Goal: Task Accomplishment & Management: Complete application form

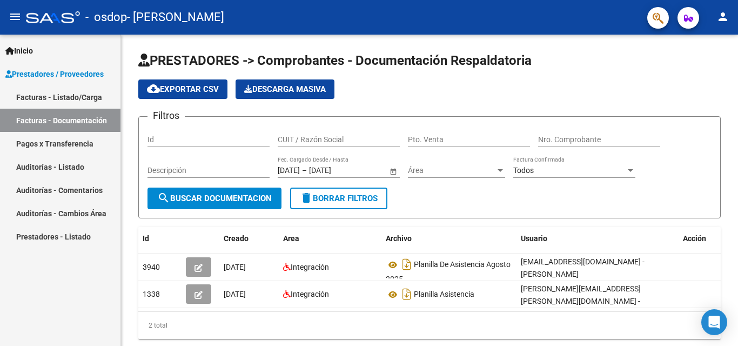
click at [70, 118] on link "Facturas - Documentación" at bounding box center [60, 120] width 120 height 23
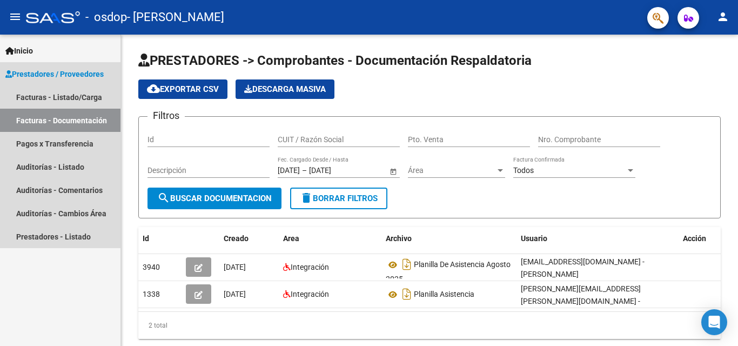
click at [77, 116] on link "Facturas - Documentación" at bounding box center [60, 120] width 120 height 23
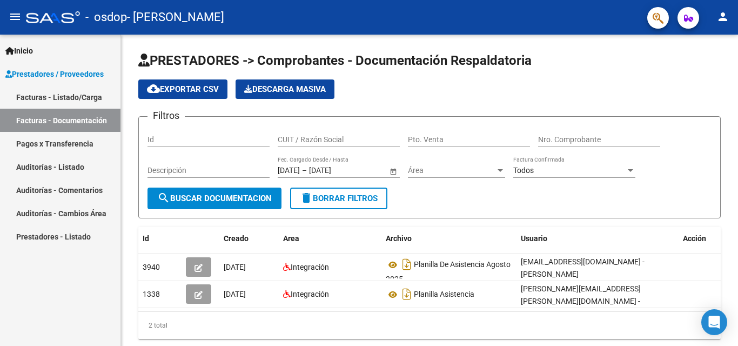
click at [35, 72] on span "Prestadores / Proveedores" at bounding box center [54, 74] width 98 height 12
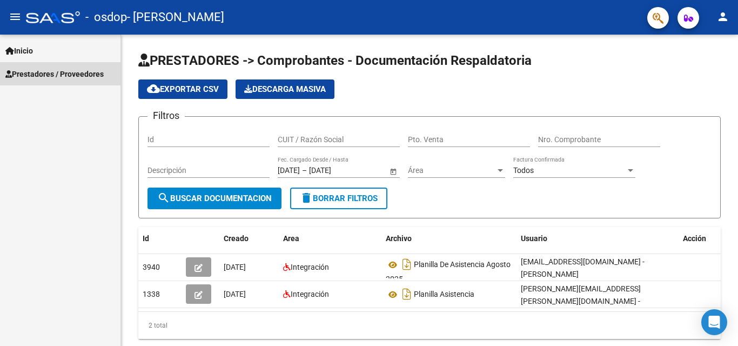
click at [35, 72] on span "Prestadores / Proveedores" at bounding box center [54, 74] width 98 height 12
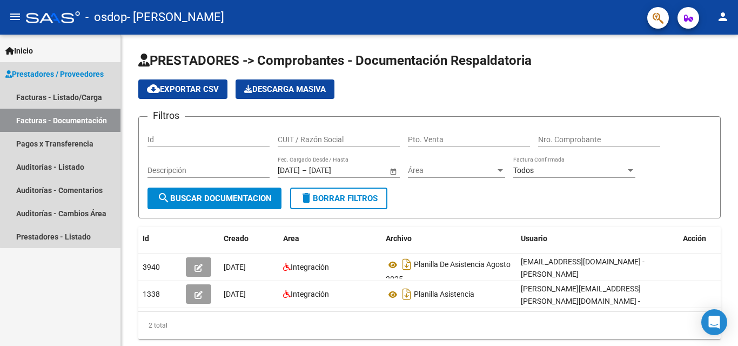
click at [78, 125] on link "Facturas - Documentación" at bounding box center [60, 120] width 120 height 23
click at [89, 101] on link "Facturas - Listado/Carga" at bounding box center [60, 96] width 120 height 23
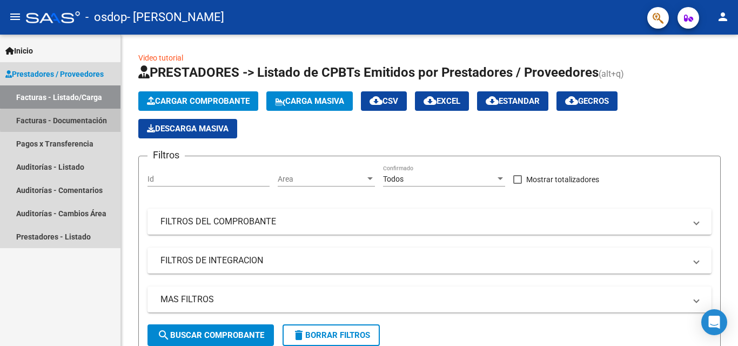
click at [91, 120] on link "Facturas - Documentación" at bounding box center [60, 120] width 120 height 23
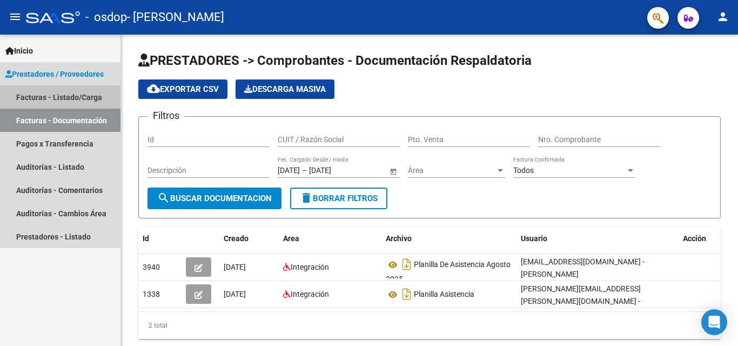
click at [50, 98] on link "Facturas - Listado/Carga" at bounding box center [60, 96] width 120 height 23
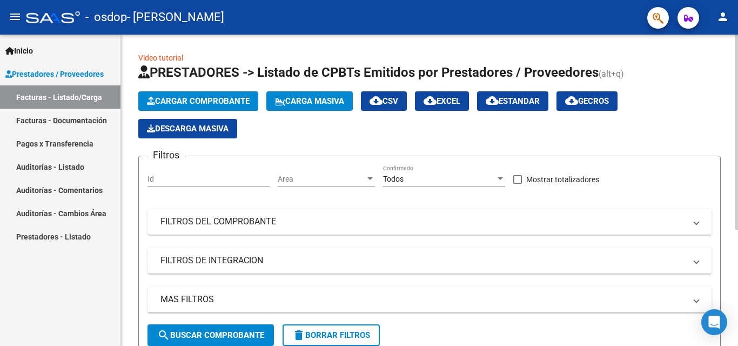
click at [624, 144] on app-list-header "PRESTADORES -> Listado de CPBTs Emitidos por Prestadores / Proveedores (alt+q) …" at bounding box center [429, 209] width 582 height 291
click at [59, 82] on link "Prestadores / Proveedores" at bounding box center [60, 73] width 120 height 23
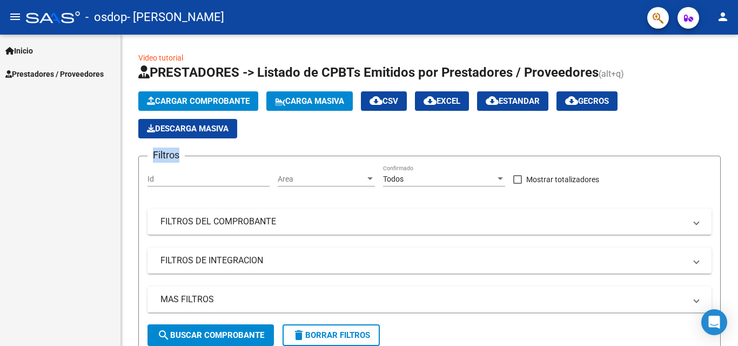
click at [59, 82] on link "Prestadores / Proveedores" at bounding box center [60, 73] width 120 height 23
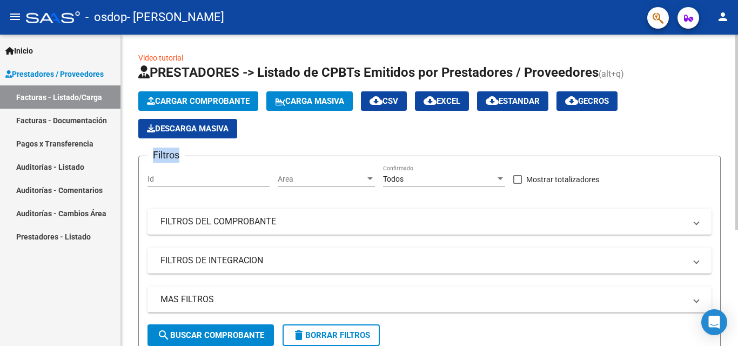
click at [185, 95] on button "Cargar Comprobante" at bounding box center [198, 100] width 120 height 19
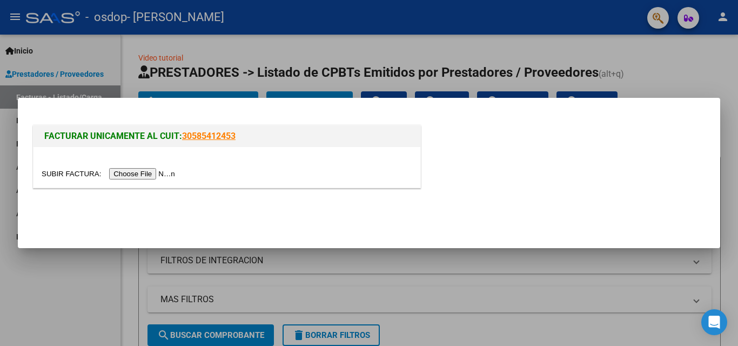
click at [154, 171] on input "file" at bounding box center [110, 173] width 137 height 11
click at [135, 174] on input "file" at bounding box center [110, 173] width 137 height 11
click at [157, 174] on input "file" at bounding box center [110, 173] width 137 height 11
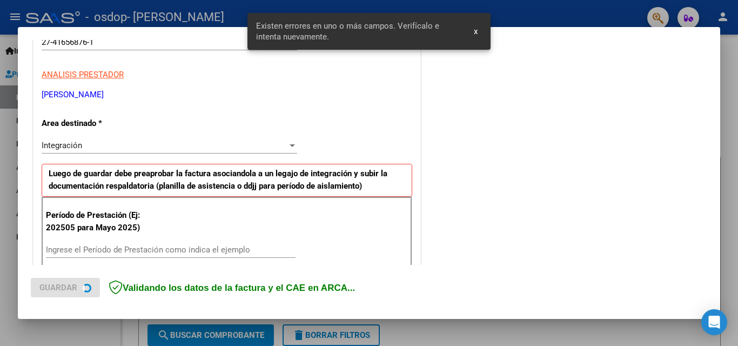
scroll to position [244, 0]
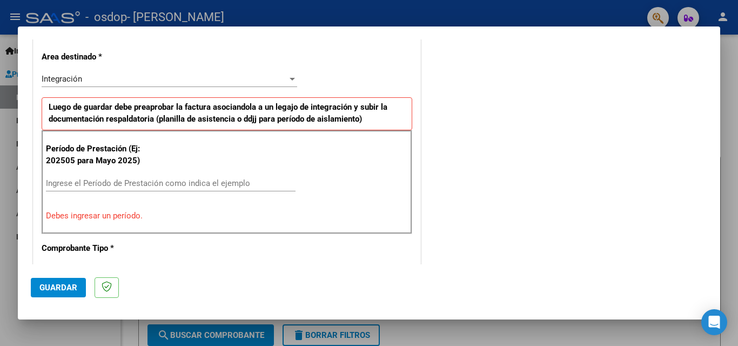
click at [193, 80] on div "Integración" at bounding box center [165, 79] width 246 height 10
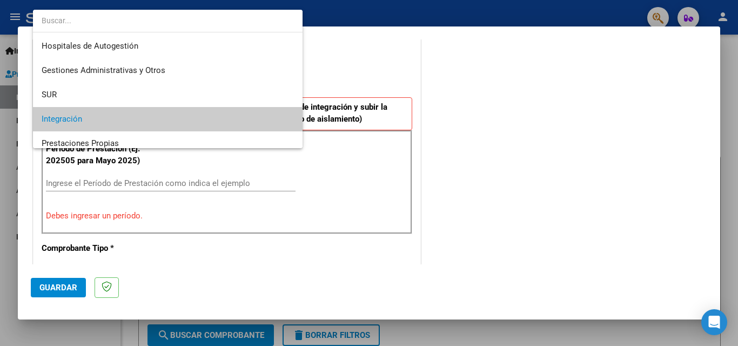
scroll to position [41, 0]
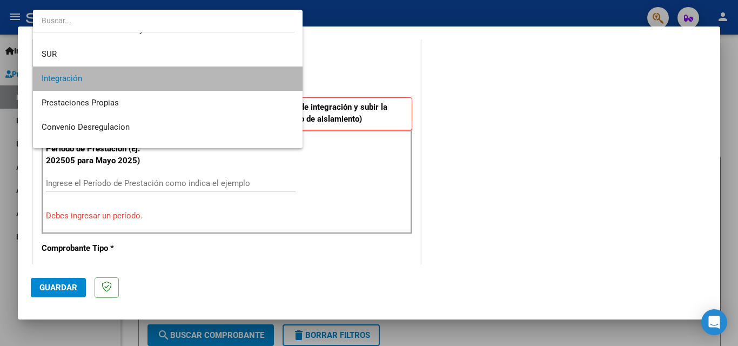
click at [193, 80] on span "Integración" at bounding box center [168, 78] width 252 height 24
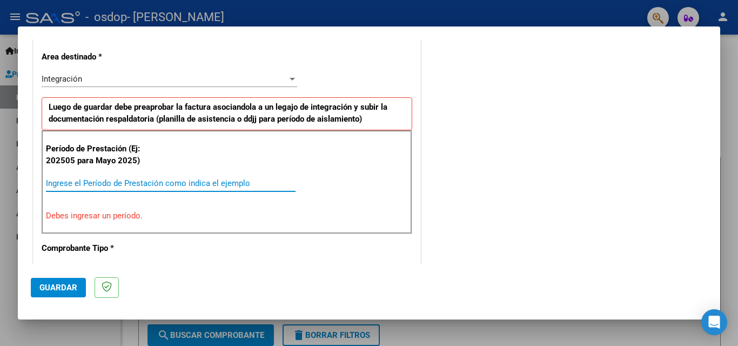
click at [131, 184] on input "Ingrese el Período de Prestación como indica el ejemplo" at bounding box center [171, 183] width 250 height 10
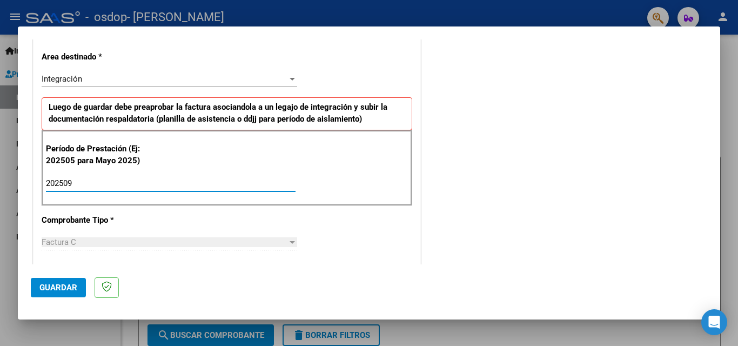
type input "202509"
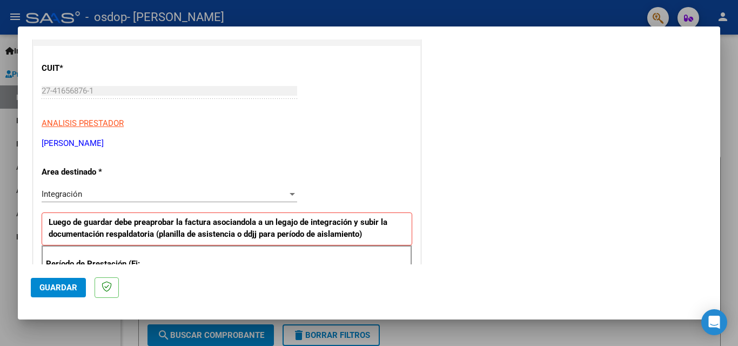
scroll to position [0, 0]
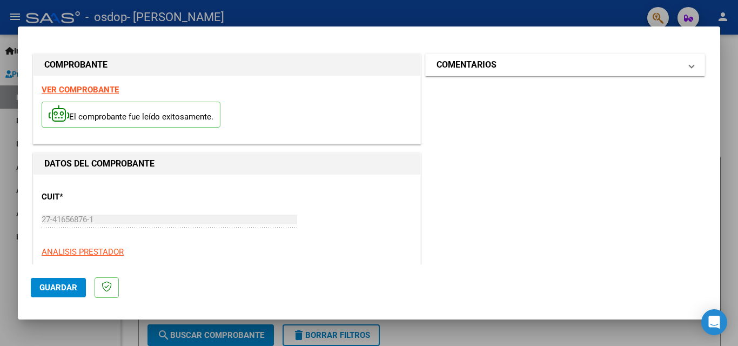
click at [669, 67] on mat-panel-title "COMENTARIOS" at bounding box center [558, 64] width 244 height 13
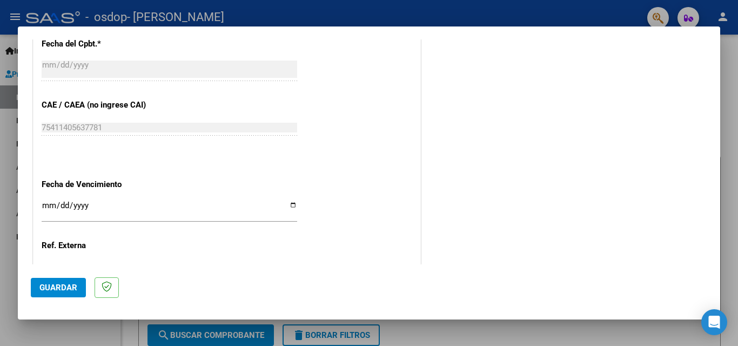
scroll to position [726, 0]
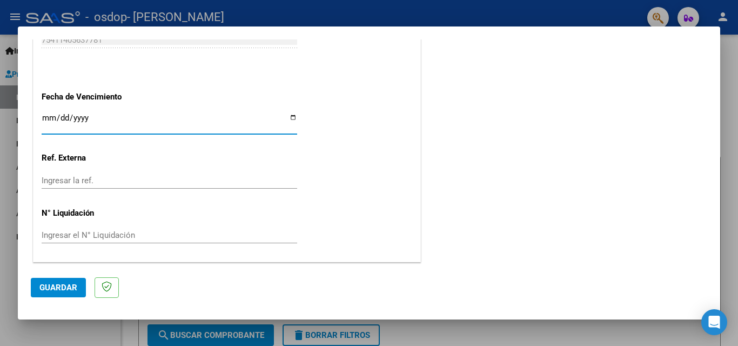
click at [286, 116] on input "Ingresar la fecha" at bounding box center [169, 121] width 255 height 17
click at [70, 284] on span "Guardar" at bounding box center [58, 287] width 38 height 10
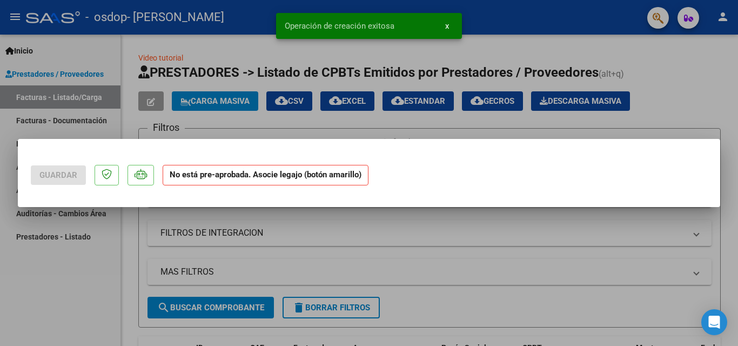
scroll to position [0, 0]
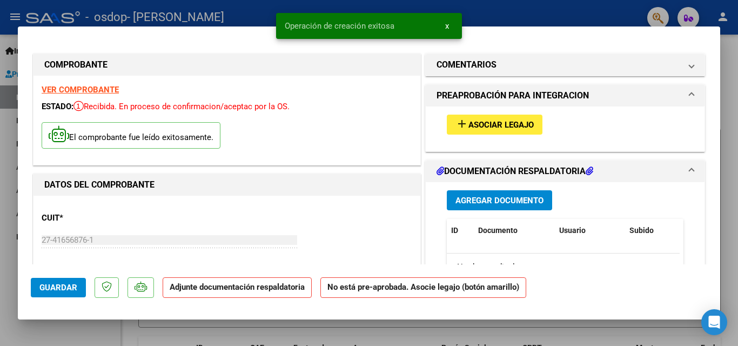
click at [468, 127] on span "Asociar Legajo" at bounding box center [500, 125] width 65 height 10
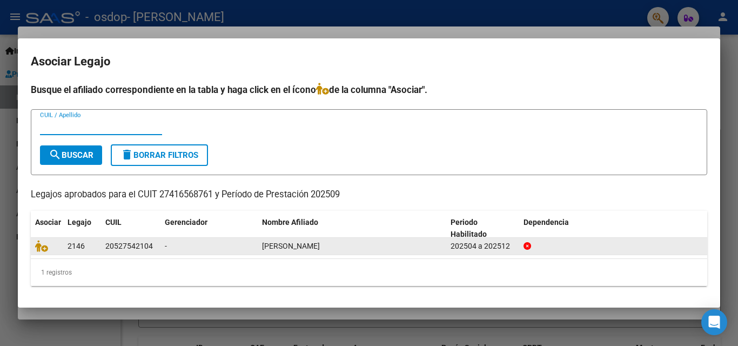
click at [235, 240] on div "-" at bounding box center [209, 246] width 89 height 12
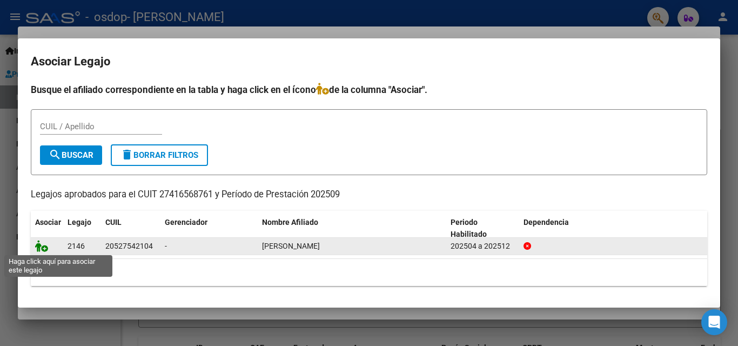
click at [44, 244] on icon at bounding box center [41, 246] width 13 height 12
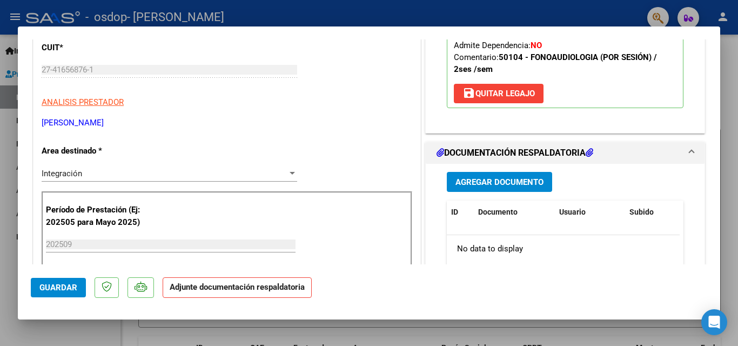
scroll to position [186, 0]
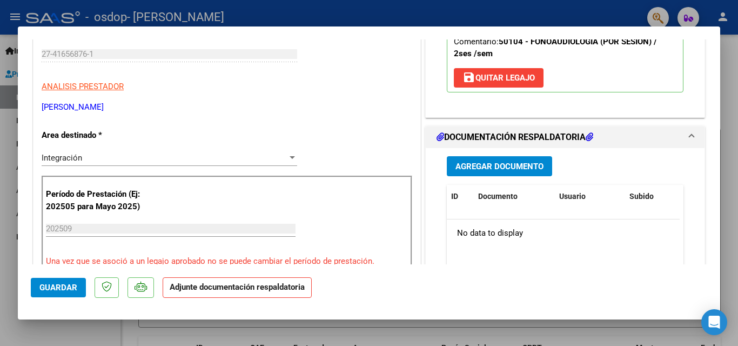
click at [496, 167] on span "Agregar Documento" at bounding box center [499, 166] width 88 height 10
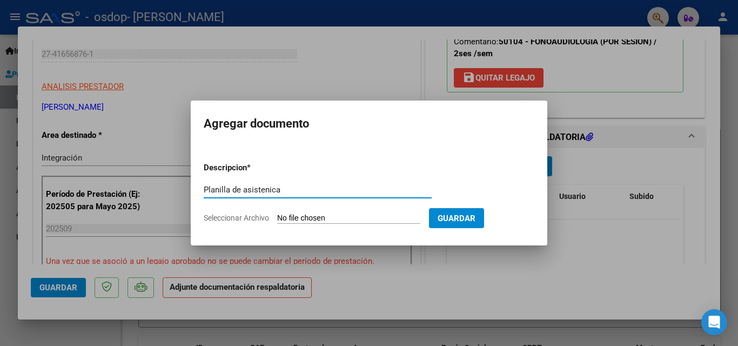
type input "Planilla de asistenica"
click at [378, 224] on input "Seleccionar Archivo" at bounding box center [348, 218] width 143 height 10
type input "C:\fakepath\Image_20251004_0001.pdf"
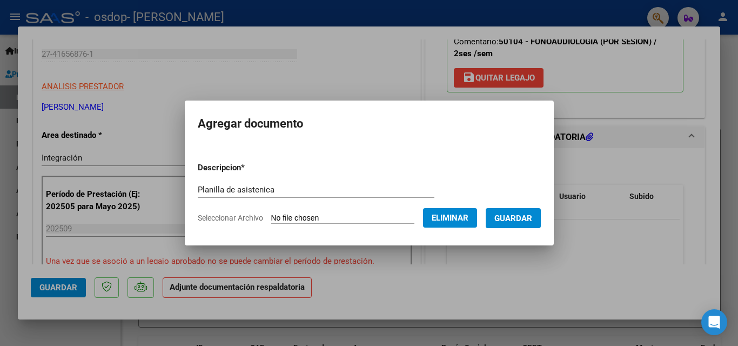
click at [448, 223] on button "Eliminar" at bounding box center [450, 217] width 54 height 19
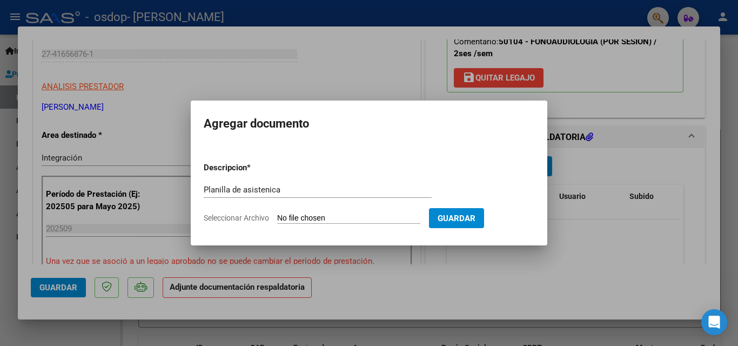
click at [475, 213] on span "Guardar" at bounding box center [456, 218] width 38 height 10
click at [467, 218] on span "Guardar" at bounding box center [456, 218] width 38 height 10
click at [378, 218] on input "Seleccionar Archivo" at bounding box center [348, 218] width 143 height 10
type input "C:\fakepath\[PERSON_NAME] SEP.pdf"
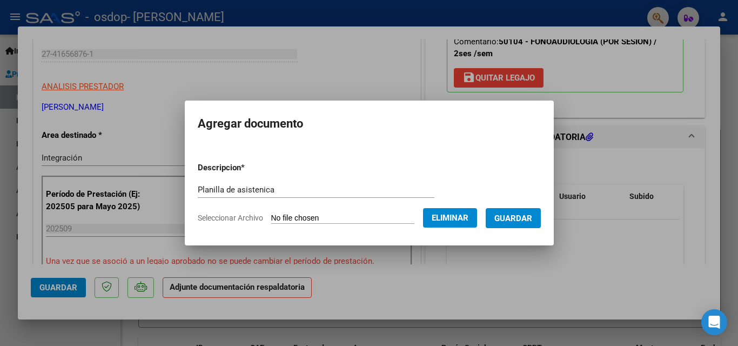
click at [532, 214] on span "Guardar" at bounding box center [513, 218] width 38 height 10
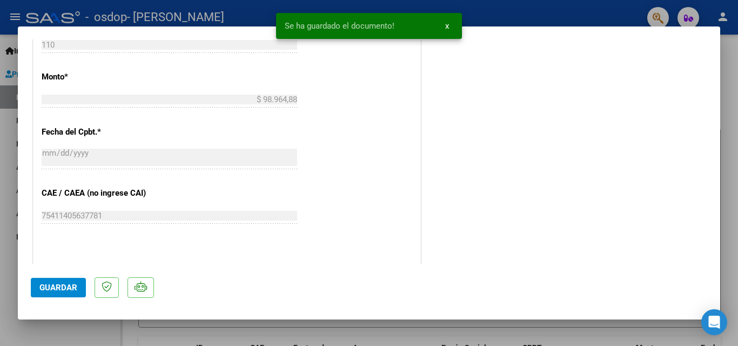
scroll to position [569, 0]
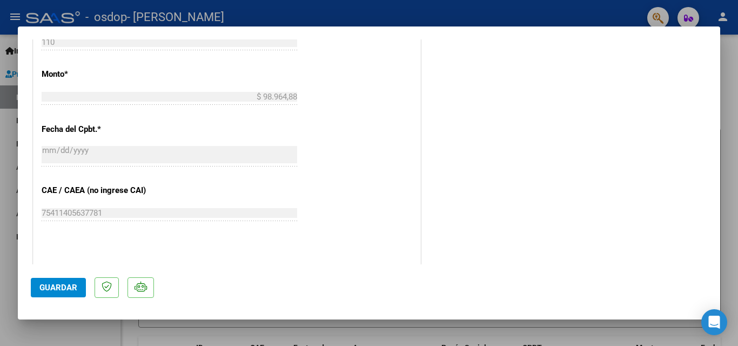
click at [60, 293] on button "Guardar" at bounding box center [58, 287] width 55 height 19
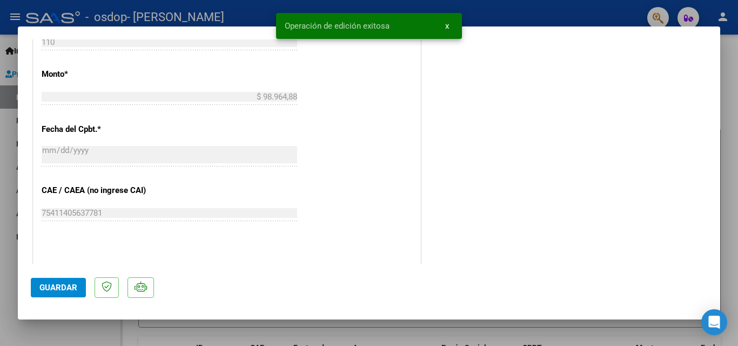
click at [685, 328] on div at bounding box center [369, 173] width 738 height 346
type input "$ 0,00"
